Goal: Check status: Check status

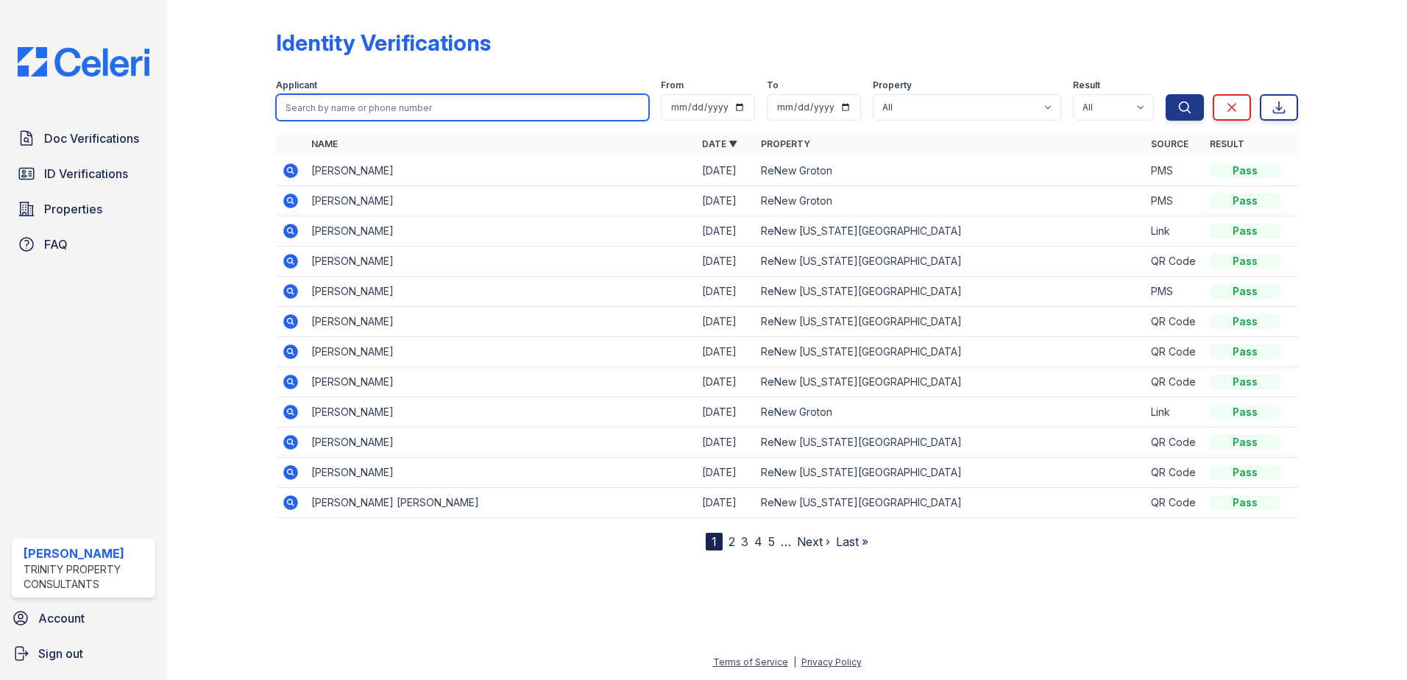
click at [422, 111] on input "search" at bounding box center [462, 107] width 373 height 26
type input "[PERSON_NAME]"
click at [1166, 94] on button "Search" at bounding box center [1185, 107] width 38 height 26
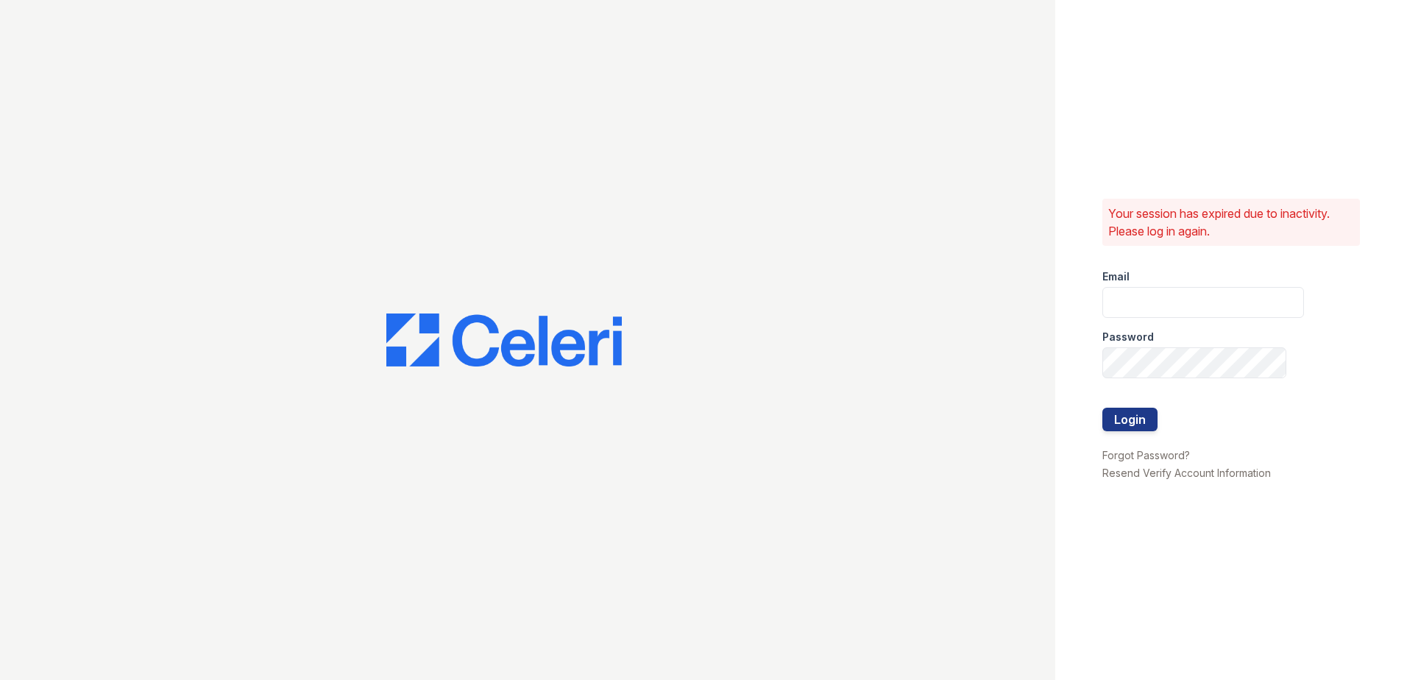
type input "dandrews@trinity-pm.com"
click at [1144, 419] on button "Login" at bounding box center [1129, 420] width 55 height 24
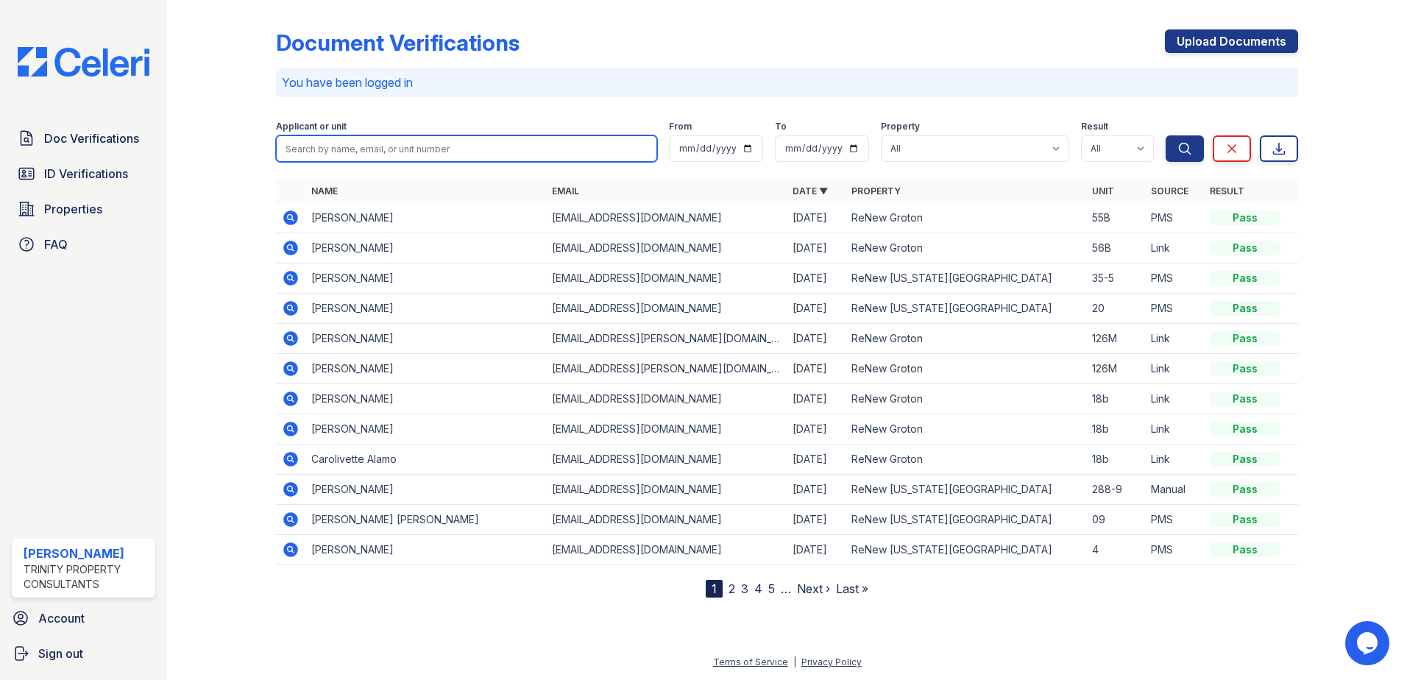
click at [480, 156] on input "search" at bounding box center [466, 148] width 381 height 26
type input "[PERSON_NAME]"
click at [1166, 135] on button "Search" at bounding box center [1185, 148] width 38 height 26
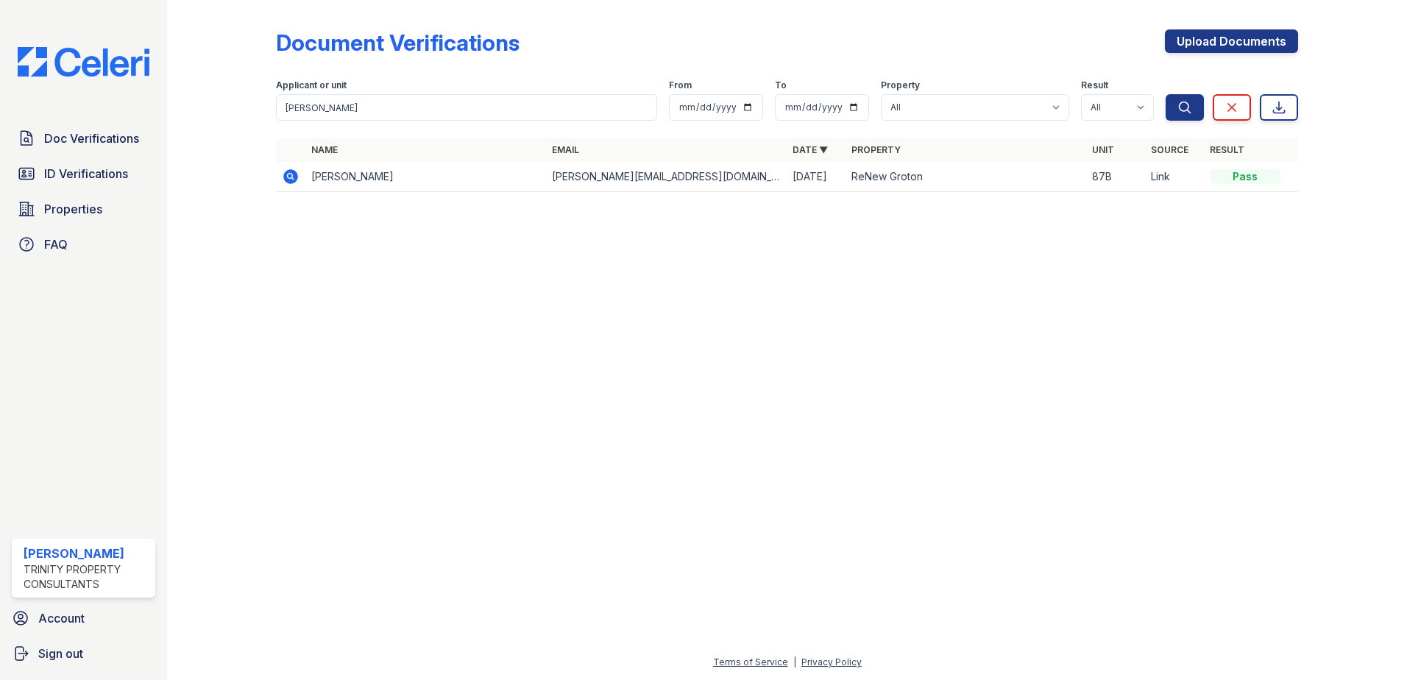
click at [294, 179] on icon at bounding box center [291, 177] width 18 height 18
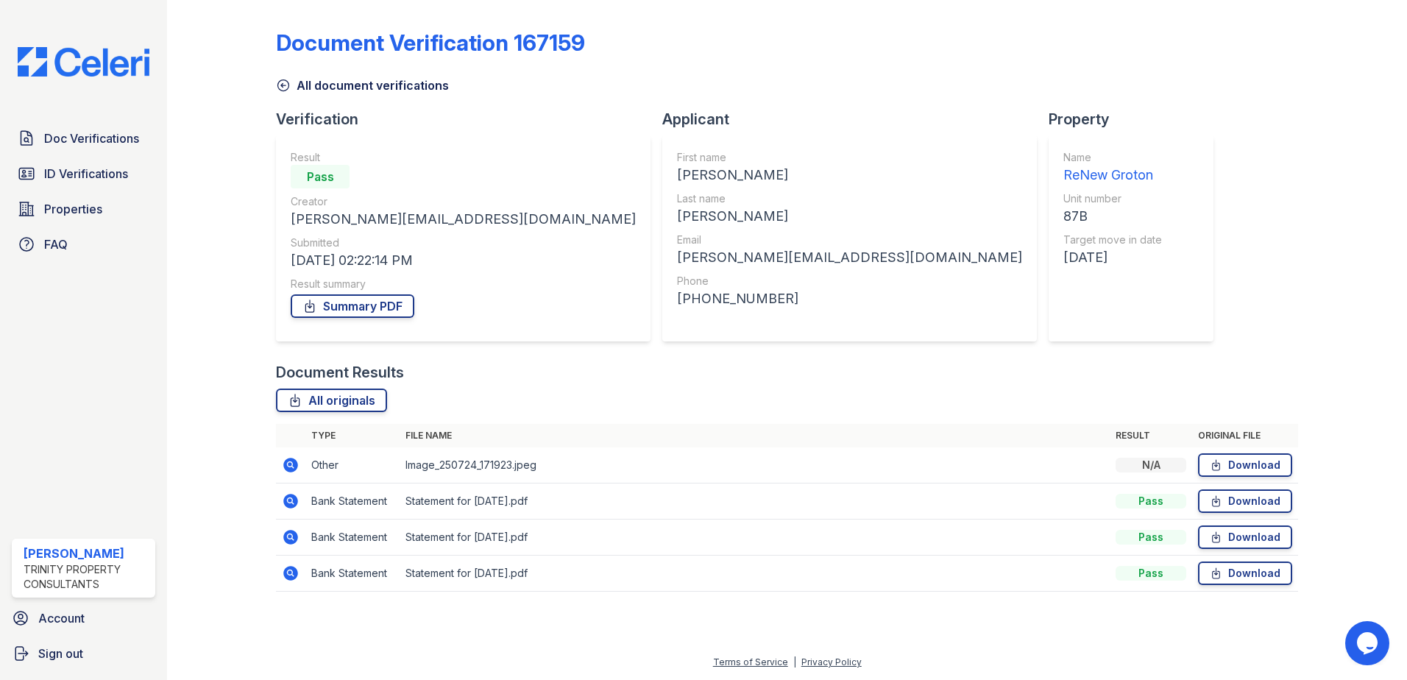
click at [286, 501] on icon at bounding box center [290, 501] width 15 height 15
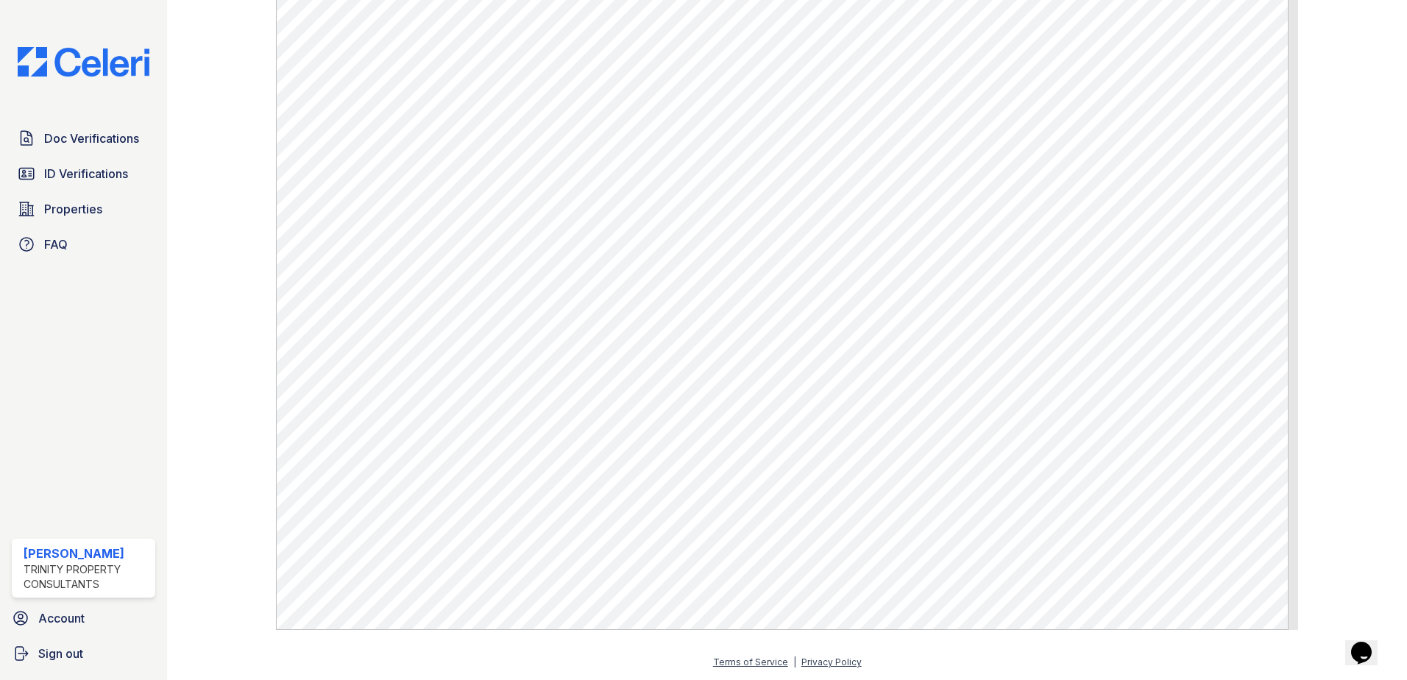
scroll to position [559, 0]
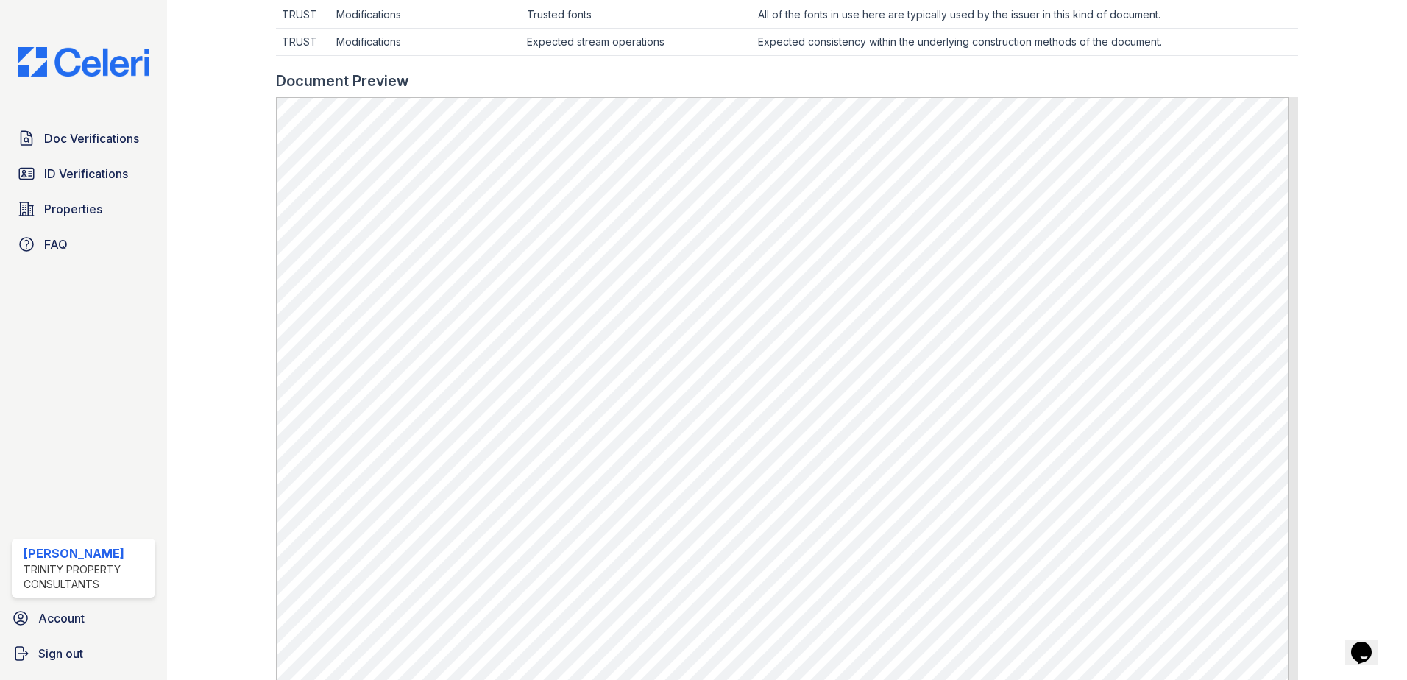
click at [227, 70] on div at bounding box center [233, 112] width 85 height 1330
click at [273, 93] on div "Document 534848 Result Details Back to verification request Document info Origi…" at bounding box center [787, 121] width 1193 height 1360
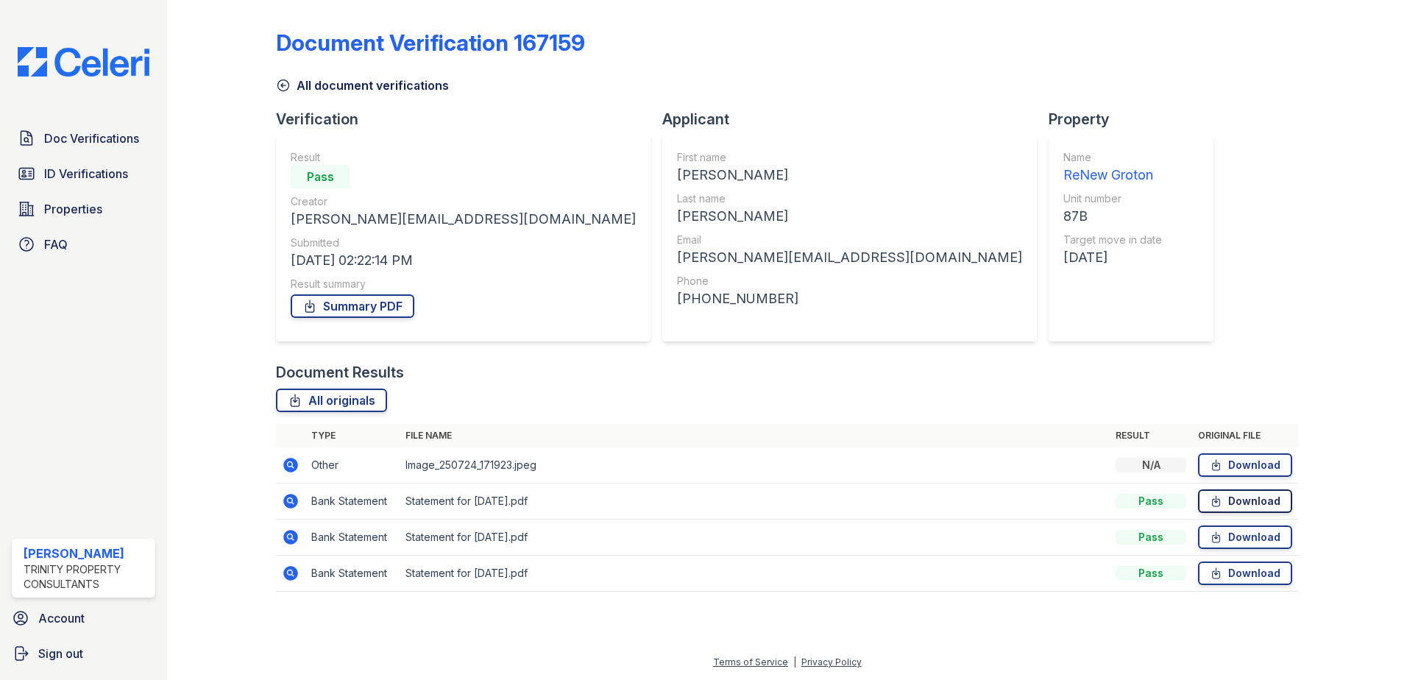
click at [1233, 500] on link "Download" at bounding box center [1245, 501] width 94 height 24
click at [54, 181] on span "ID Verifications" at bounding box center [86, 174] width 84 height 18
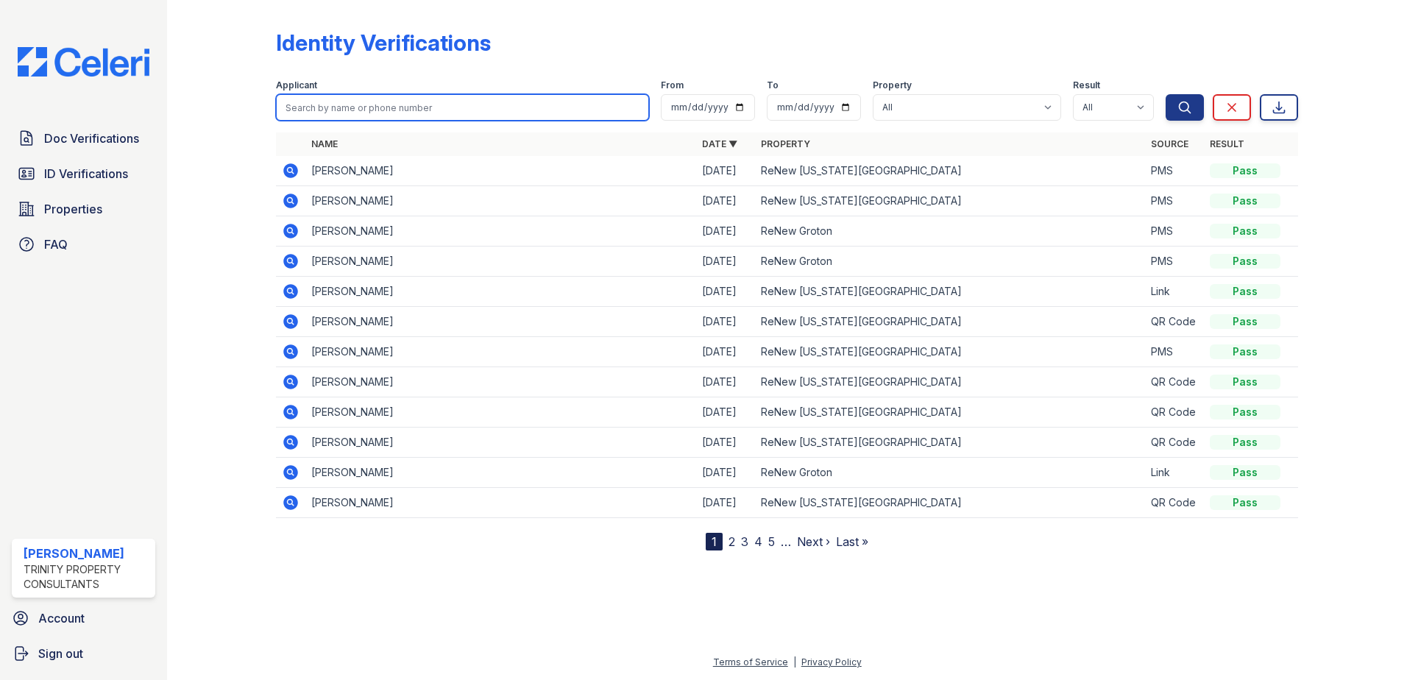
click at [416, 112] on input "search" at bounding box center [462, 107] width 373 height 26
type input "[PERSON_NAME]"
click at [1166, 94] on button "Search" at bounding box center [1185, 107] width 38 height 26
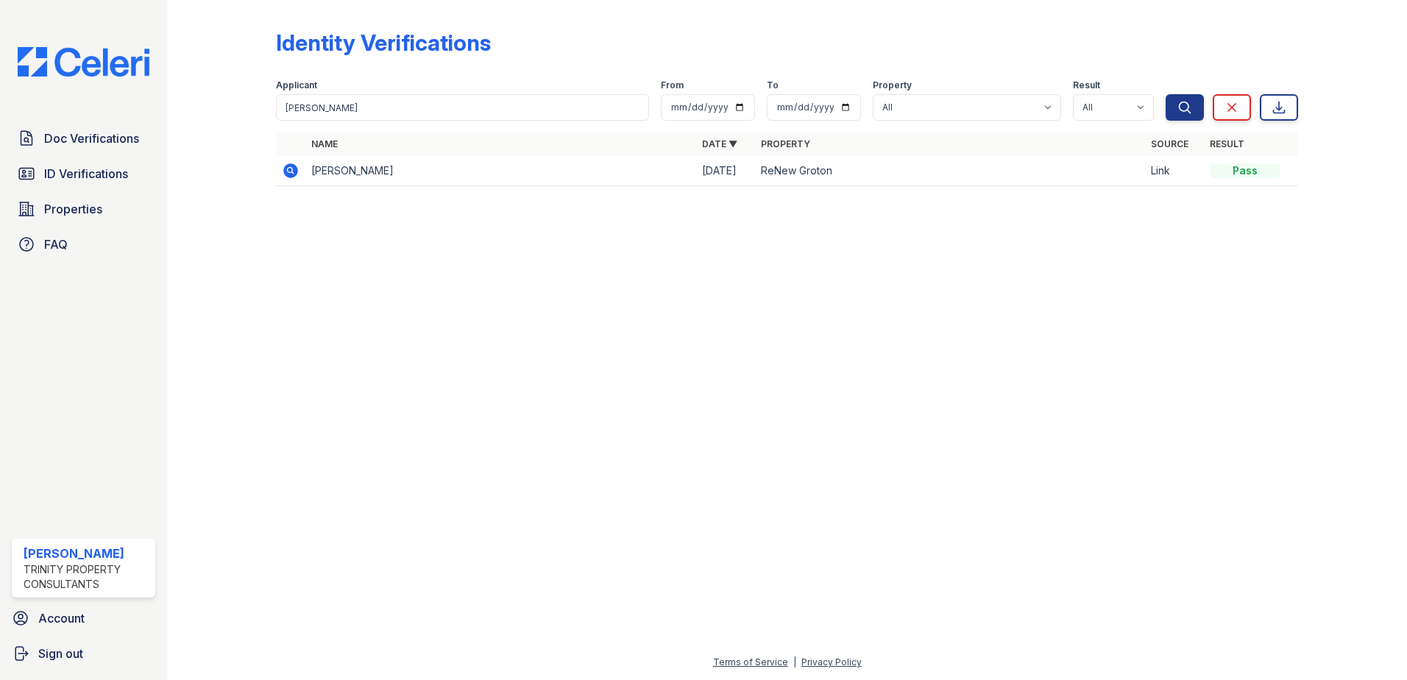
click at [287, 170] on icon at bounding box center [291, 171] width 18 height 18
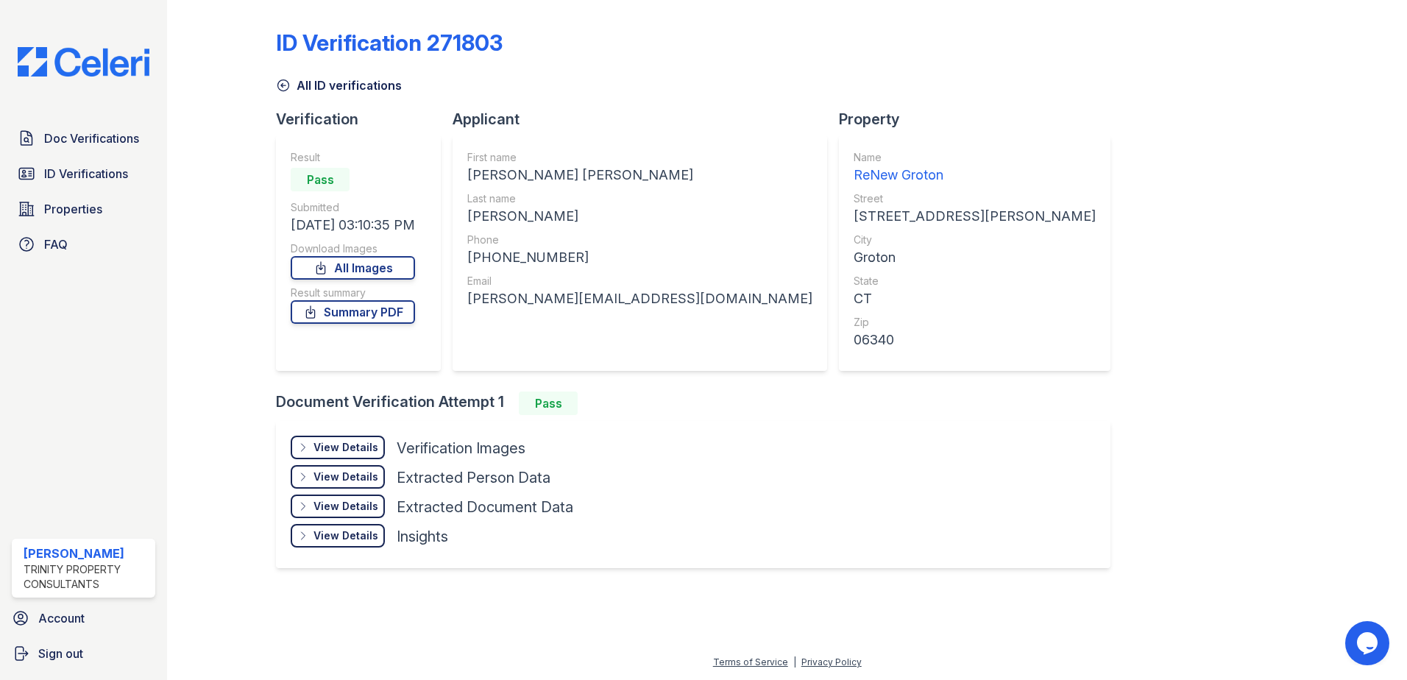
click at [347, 451] on div "View Details" at bounding box center [345, 447] width 65 height 15
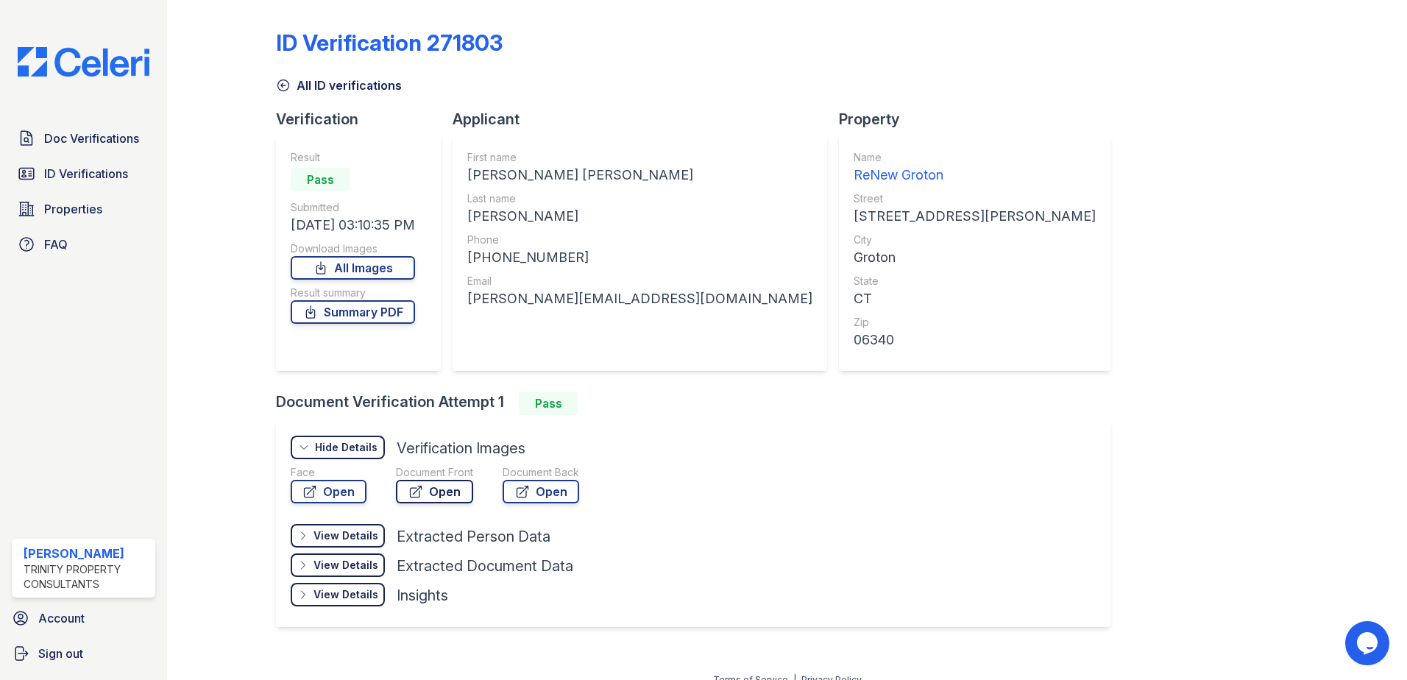
click at [453, 489] on link "Open" at bounding box center [434, 492] width 77 height 24
